Goal: Information Seeking & Learning: Learn about a topic

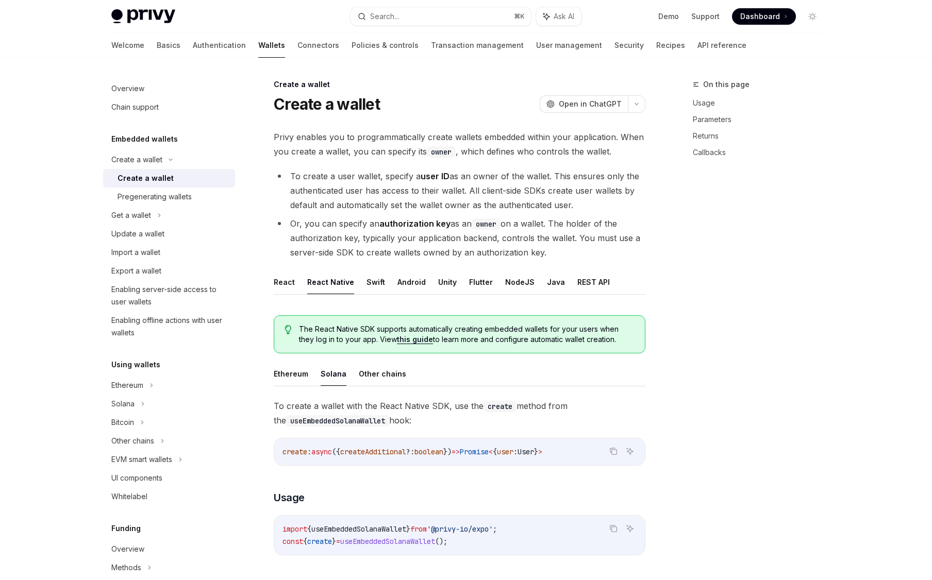
scroll to position [268, 0]
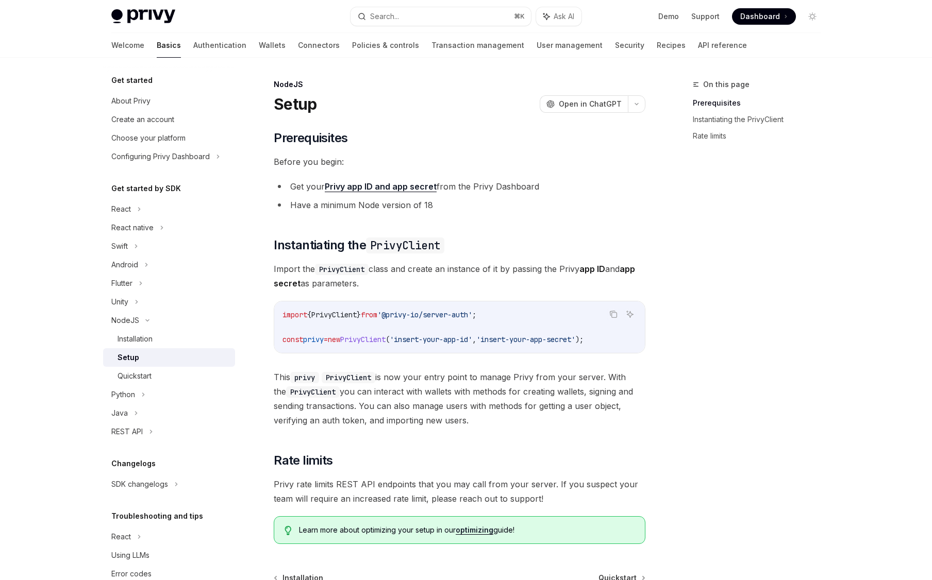
scroll to position [85, 0]
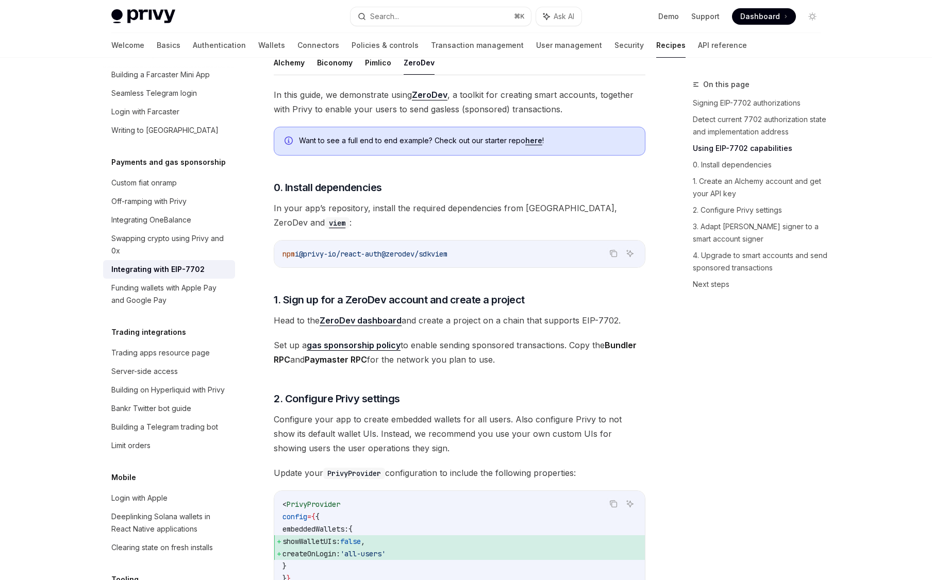
scroll to position [750, 0]
